Goal: Information Seeking & Learning: Learn about a topic

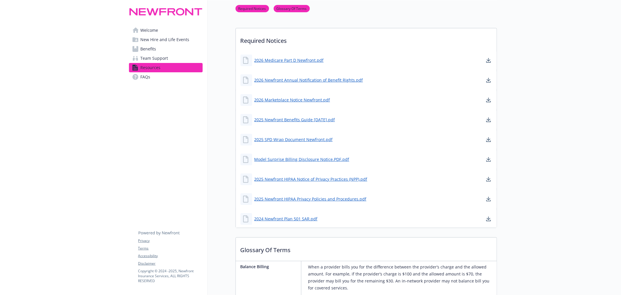
scroll to position [129, 0]
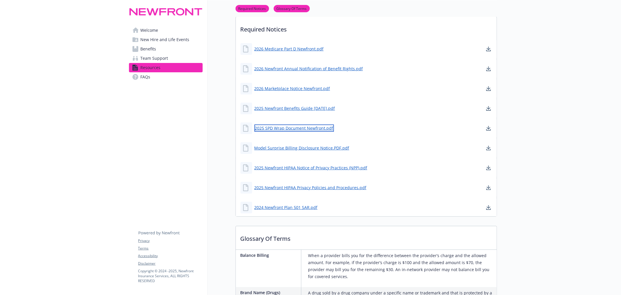
click at [276, 129] on link "2025 SPD Wrap Document Newfront.pdf" at bounding box center [293, 127] width 79 height 7
click at [278, 109] on link "2025 Newfront Benefits Guide 8.27.25.pdf" at bounding box center [295, 107] width 82 height 7
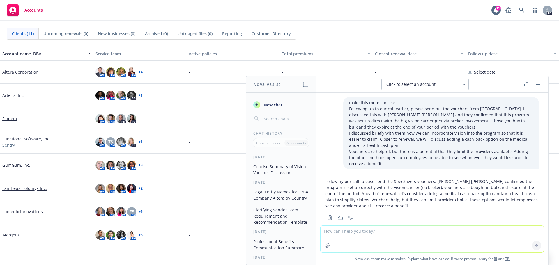
scroll to position [10, 0]
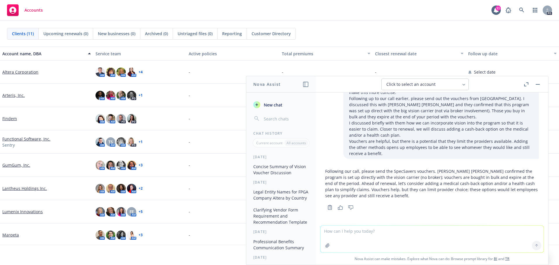
click at [10, 121] on link "Findem" at bounding box center [9, 119] width 15 height 6
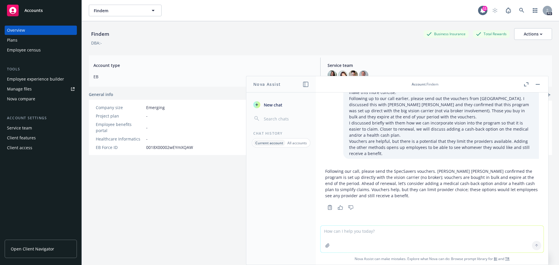
click at [538, 84] on rect "button" at bounding box center [538, 84] width 4 height 1
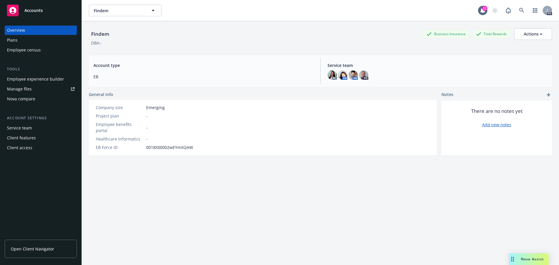
click at [13, 39] on div "Plans" at bounding box center [12, 40] width 10 height 9
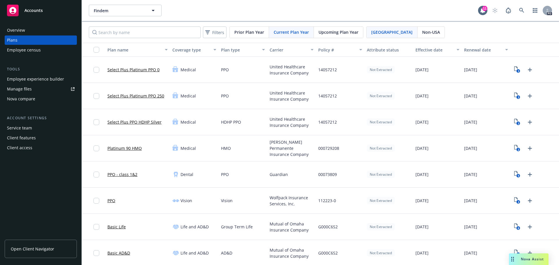
click at [422, 33] on span "Non-USA" at bounding box center [431, 32] width 18 height 6
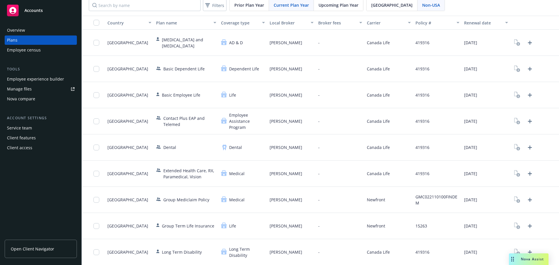
scroll to position [54, 0]
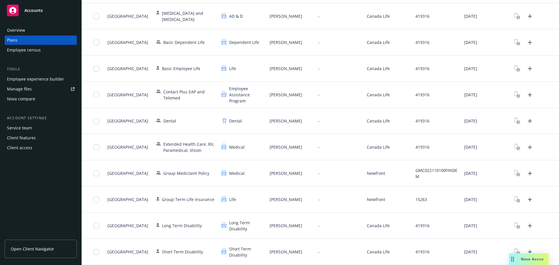
click at [41, 251] on span "Open Client Navigator" at bounding box center [32, 249] width 43 height 6
click at [29, 183] on div "Overview Plans Employee census Tools Employee experience builder Manage files N…" at bounding box center [40, 142] width 81 height 247
drag, startPoint x: 24, startPoint y: 175, endPoint x: 5, endPoint y: 170, distance: 20.0
click at [24, 174] on div "Overview Plans Employee census Tools Employee experience builder Manage files N…" at bounding box center [40, 142] width 81 height 247
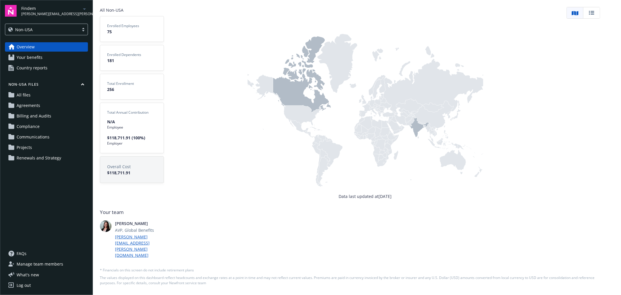
click at [427, 143] on rect at bounding box center [365, 104] width 236 height 177
click at [424, 137] on icon at bounding box center [419, 127] width 19 height 20
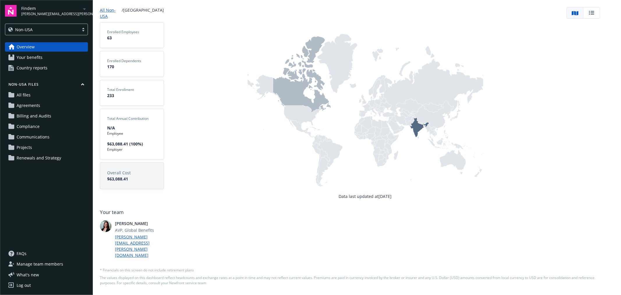
click at [201, 196] on div "Data last updated at [DATE]" at bounding box center [365, 103] width 403 height 192
click at [36, 237] on div "Overview Your benefits Country reports Non-USA Files All files Agreements Billi…" at bounding box center [46, 141] width 83 height 199
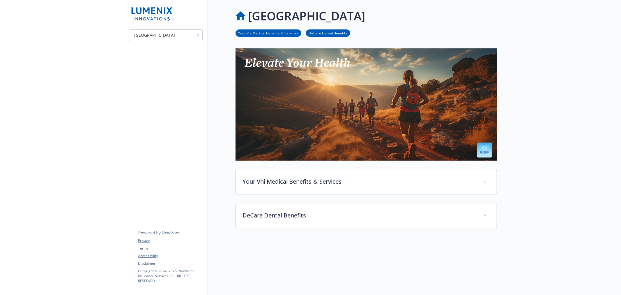
click at [247, 256] on div at bounding box center [365, 264] width 261 height 73
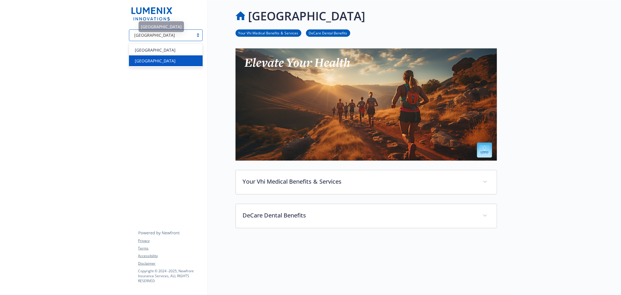
click at [197, 34] on div at bounding box center [198, 35] width 9 height 5
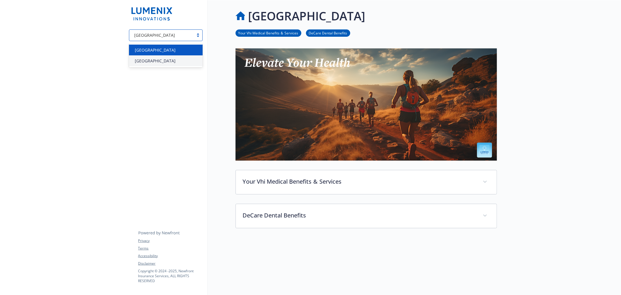
click at [198, 36] on div at bounding box center [198, 35] width 9 height 5
click at [215, 152] on div "Ireland Your Vhi Medical Benefits  &  Services DeCare Dental Benefits Your Vhi …" at bounding box center [352, 153] width 289 height 307
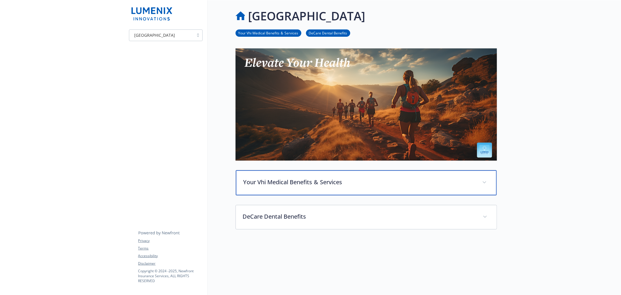
click at [485, 181] on icon at bounding box center [483, 182] width 3 height 2
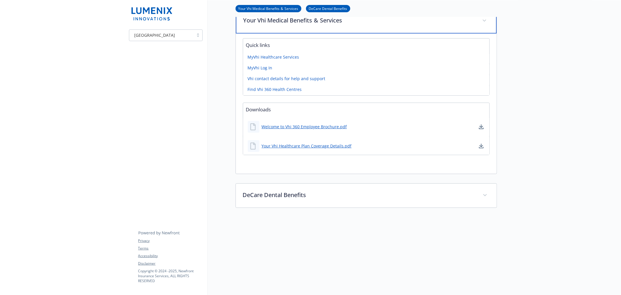
scroll to position [65, 0]
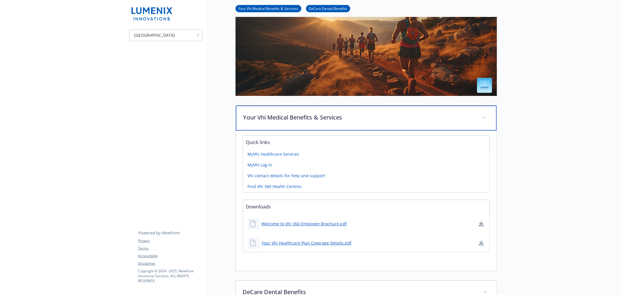
click at [481, 117] on span at bounding box center [484, 117] width 9 height 9
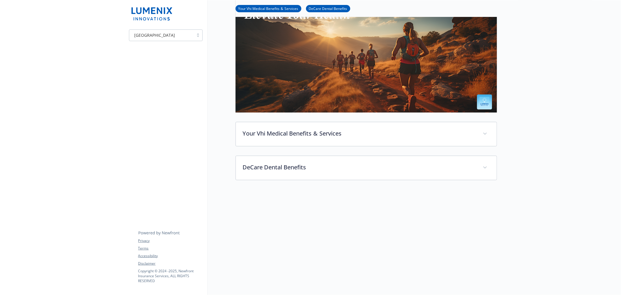
scroll to position [53, 0]
click at [578, 178] on div at bounding box center [559, 123] width 124 height 342
